Goal: Transaction & Acquisition: Book appointment/travel/reservation

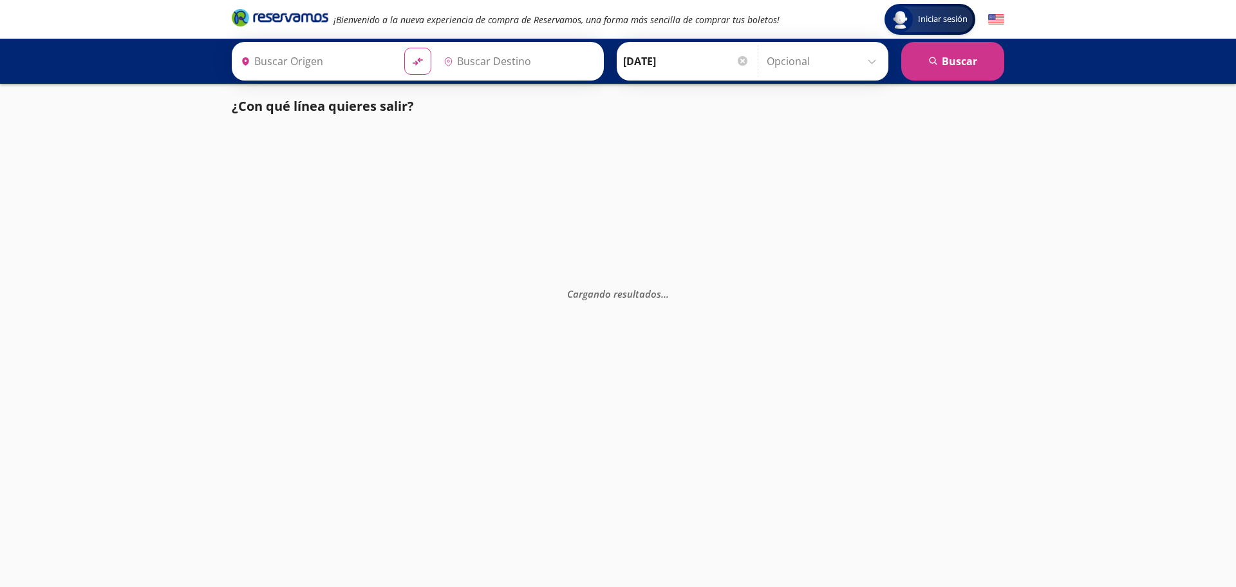
type input "Tanquian De Escobedo, [GEOGRAPHIC_DATA][PERSON_NAME]"
type input "[GEOGRAPHIC_DATA], [GEOGRAPHIC_DATA][PERSON_NAME]"
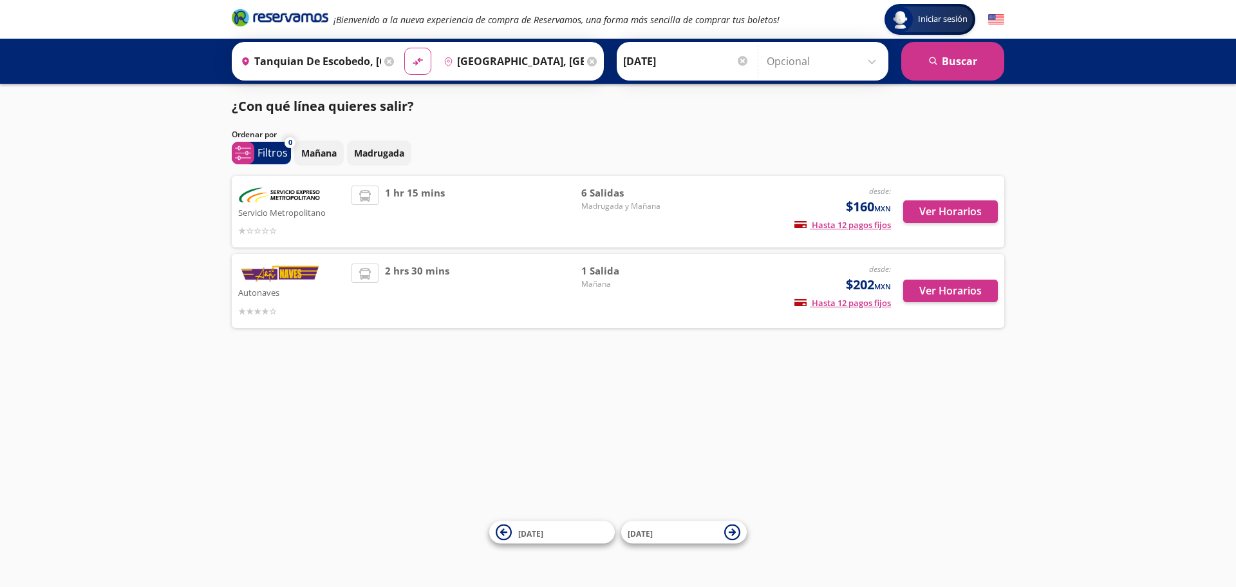
click at [448, 279] on div "2 hrs 30 mins" at bounding box center [467, 290] width 230 height 55
click at [976, 294] on button "Ver Horarios" at bounding box center [950, 290] width 95 height 23
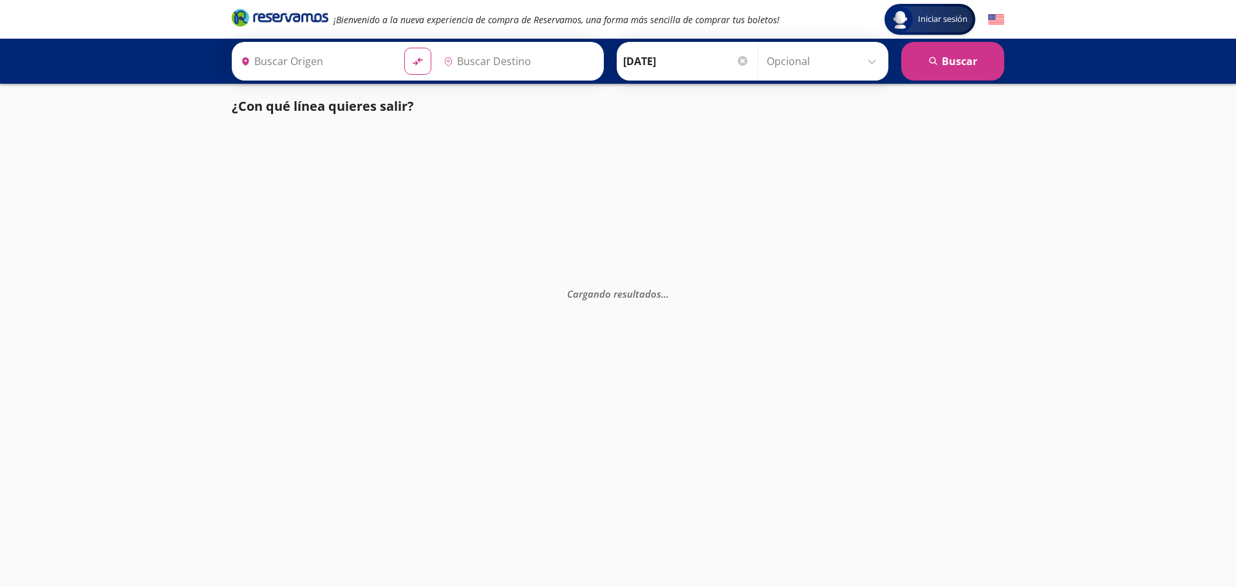
type input "Tamasopo, San Luis Potosí"
type input "Valles, San Luis Potosí"
